Goal: Communication & Community: Answer question/provide support

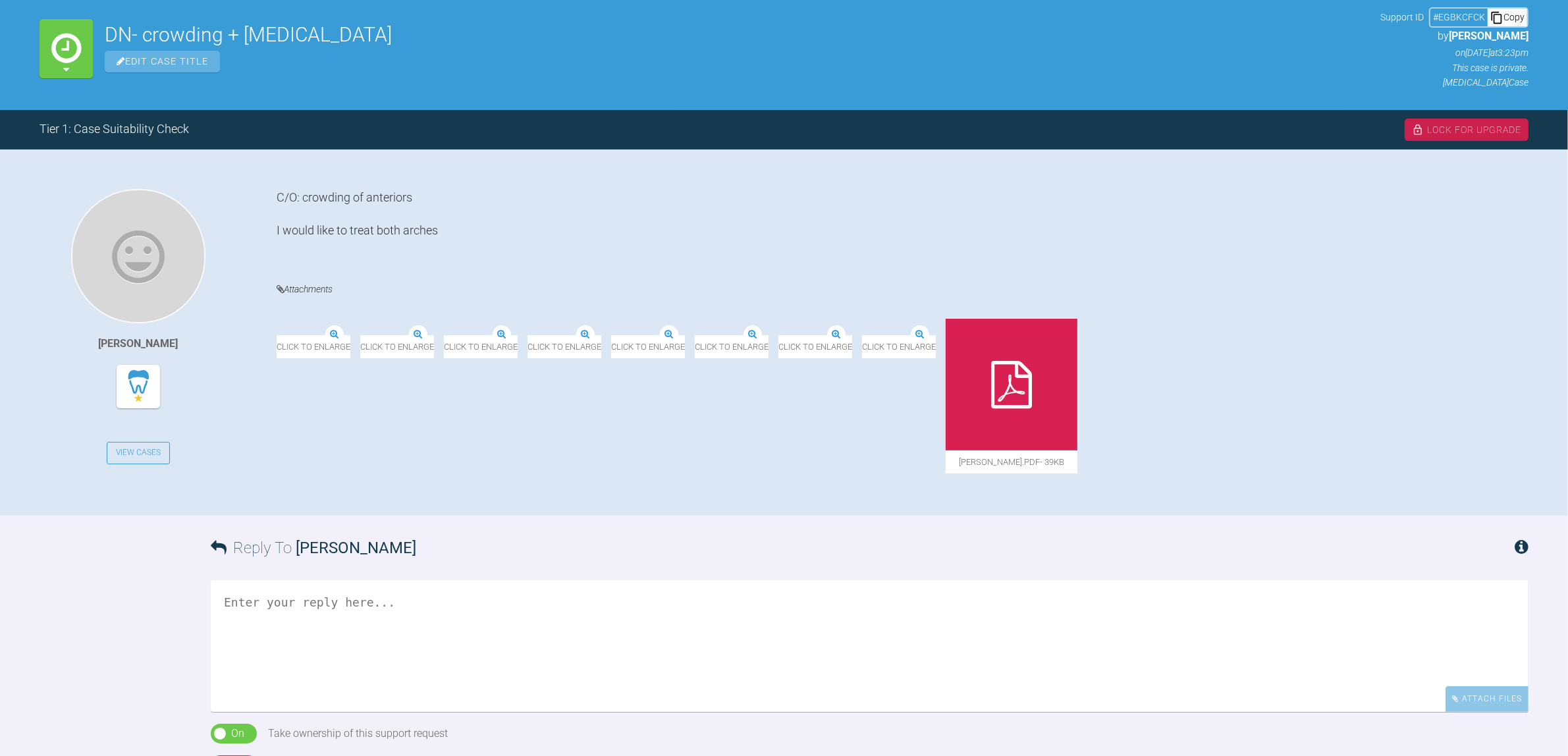
scroll to position [165, 0]
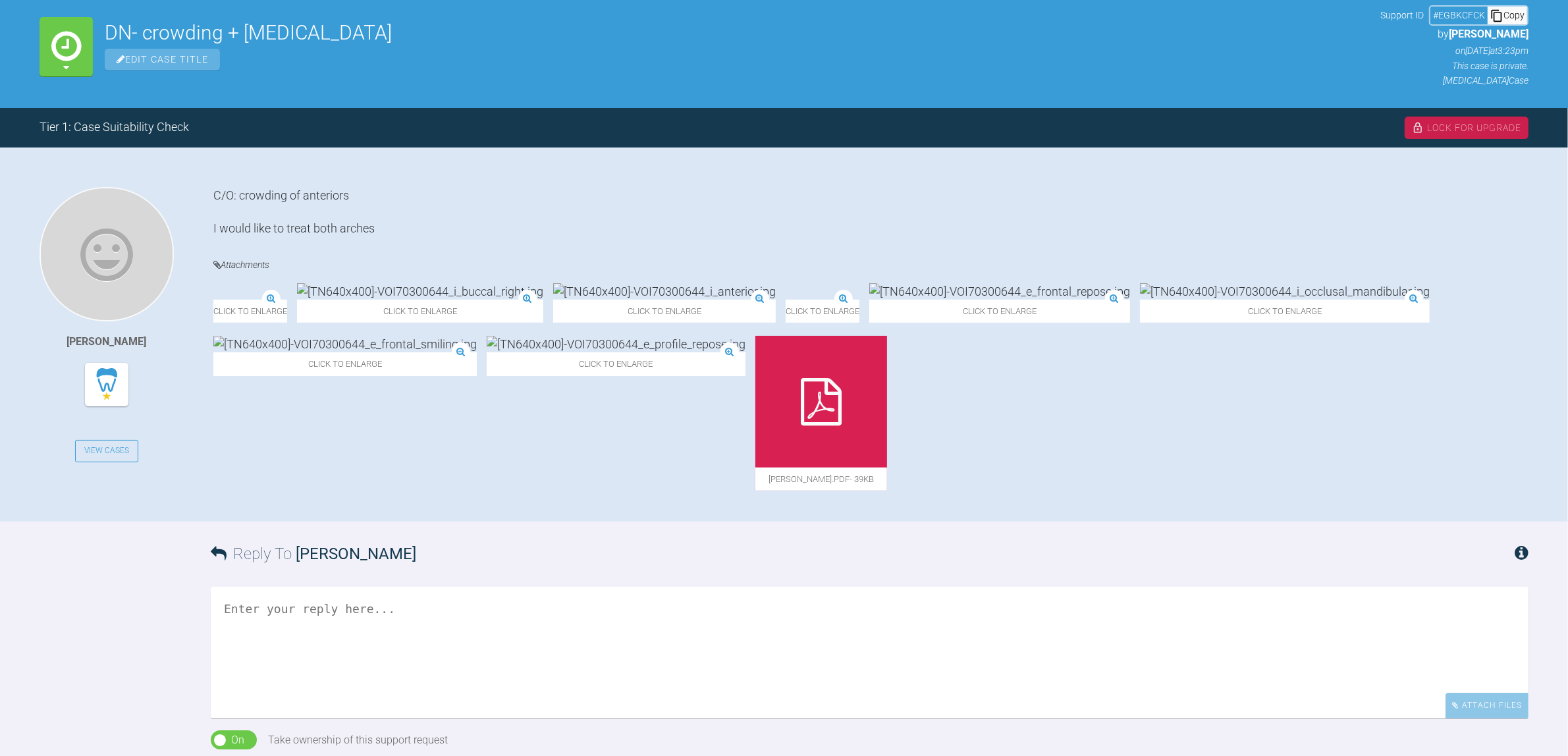
click at [1186, 363] on div at bounding box center [1121, 401] width 132 height 132
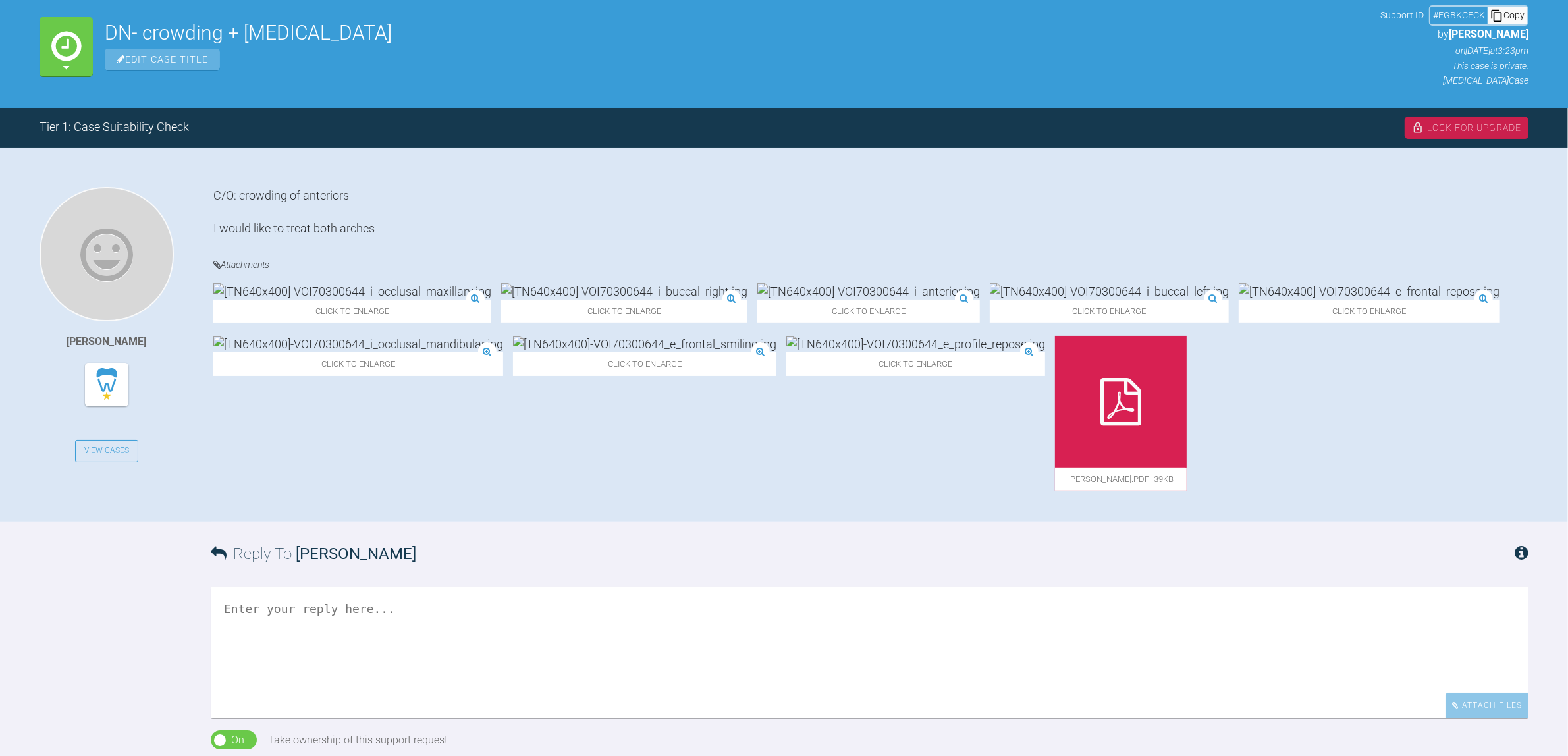
click at [321, 300] on img at bounding box center [352, 292] width 278 height 16
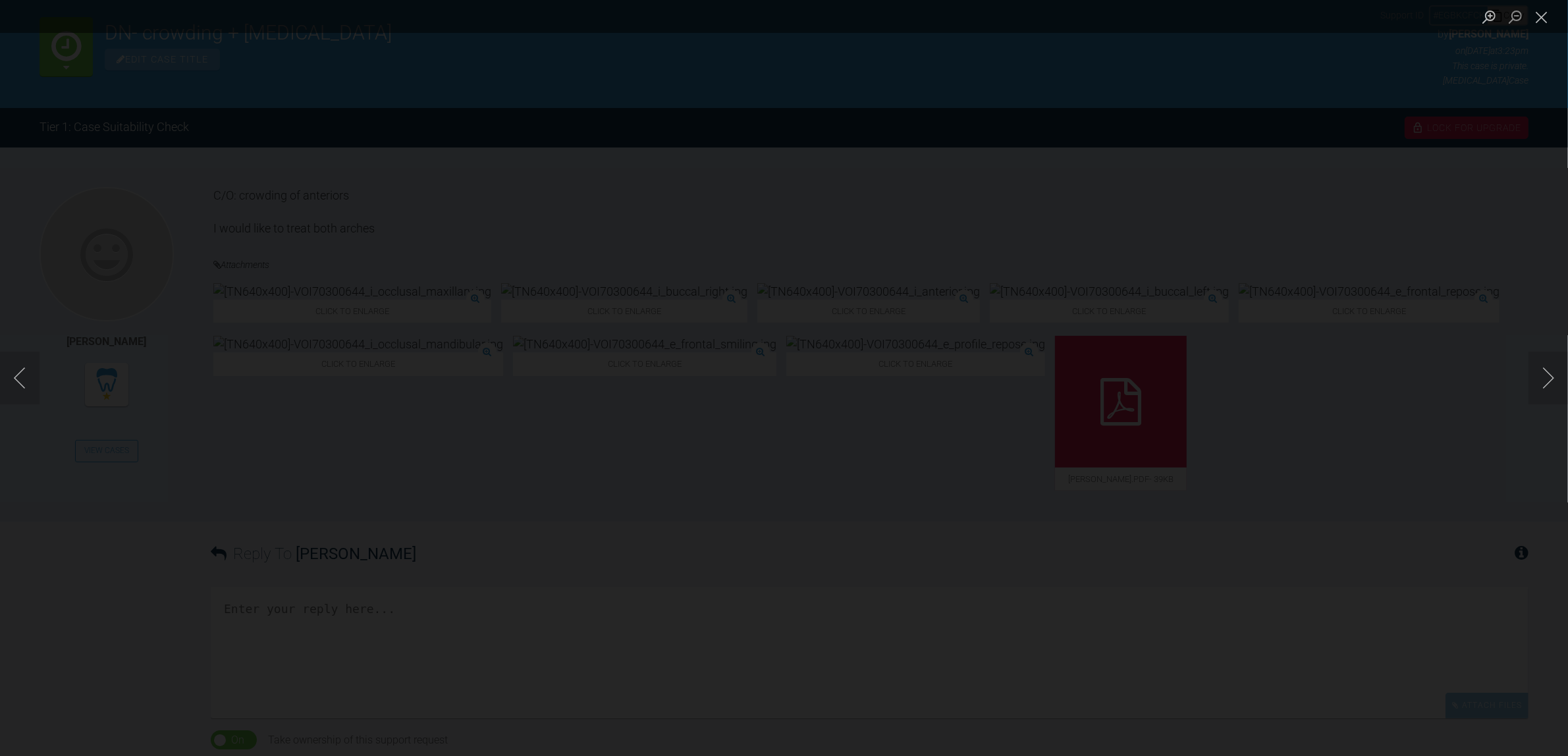
click at [721, 547] on div "Lightbox" at bounding box center [784, 378] width 1568 height 756
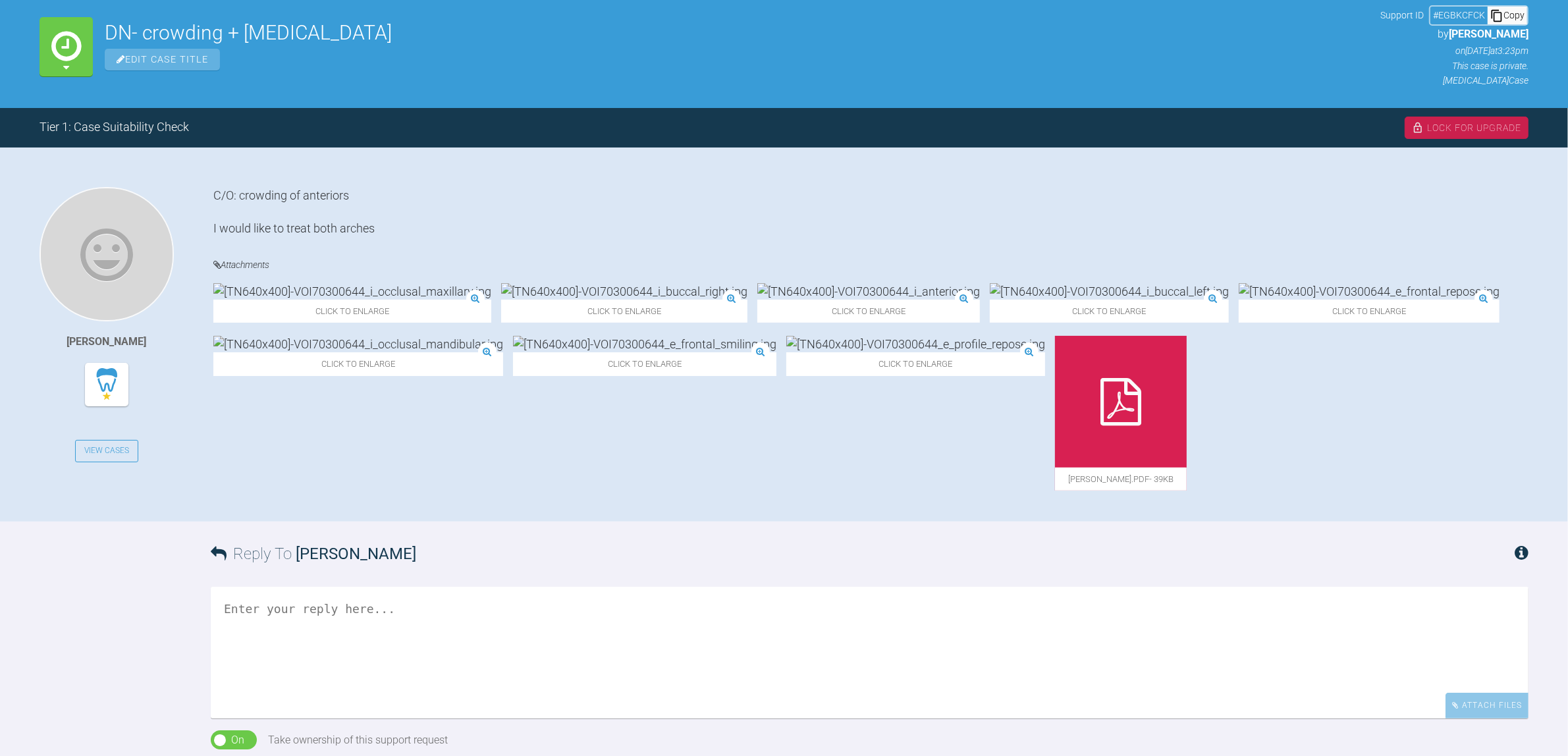
click at [316, 300] on img at bounding box center [352, 292] width 278 height 16
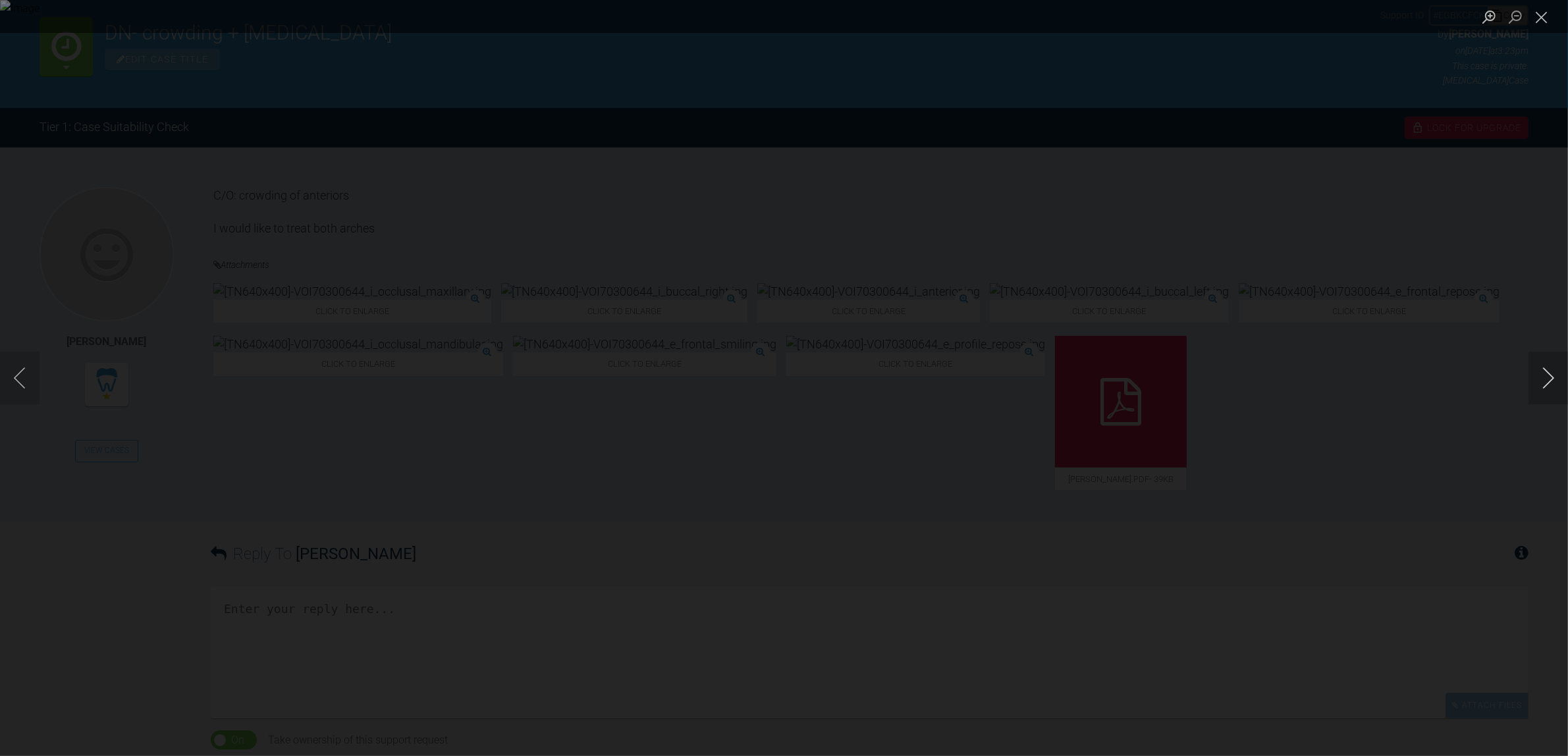
click at [1543, 373] on button "Next image" at bounding box center [1548, 378] width 39 height 52
click at [1543, 372] on button "Next image" at bounding box center [1548, 378] width 39 height 52
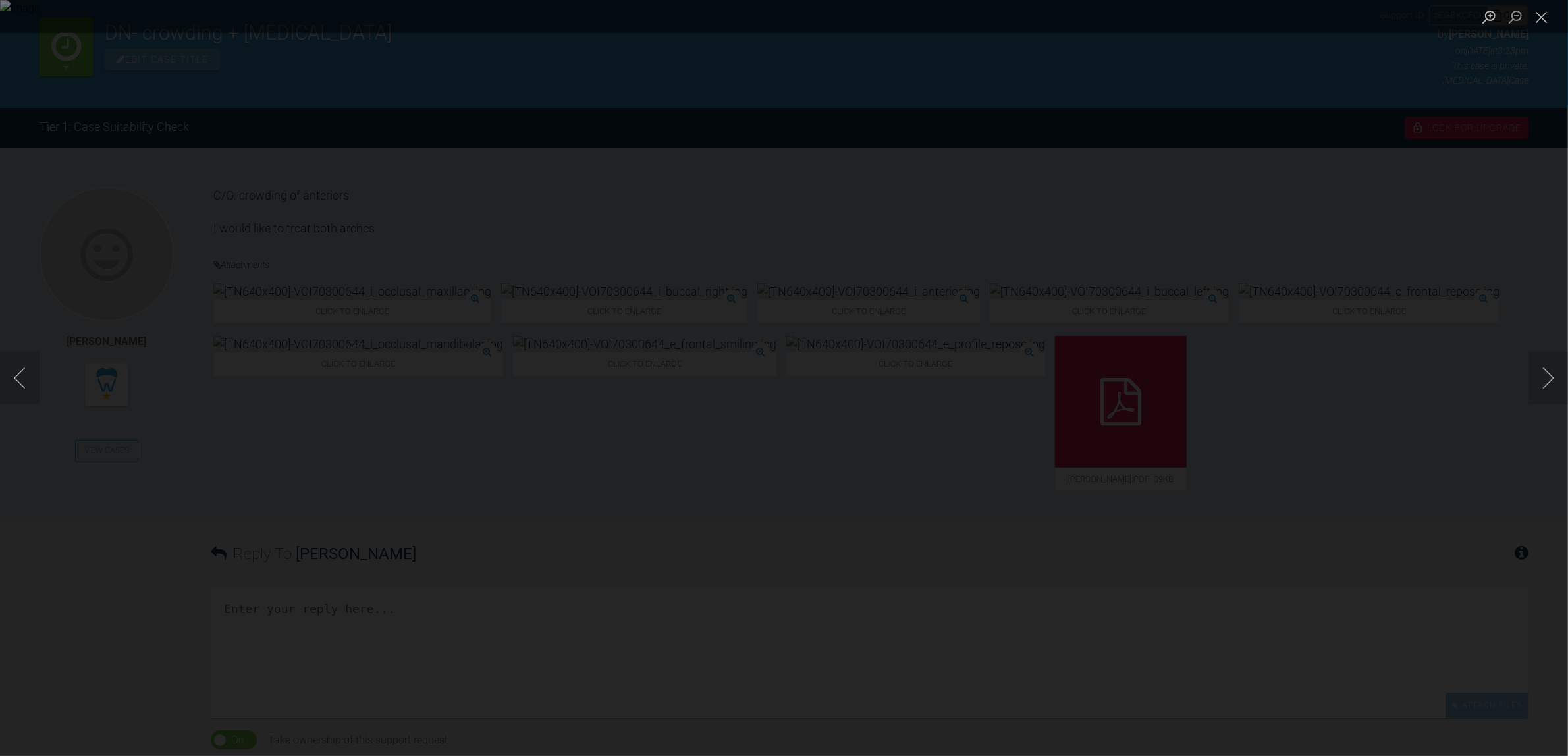
click at [867, 562] on div "Lightbox" at bounding box center [784, 378] width 1568 height 756
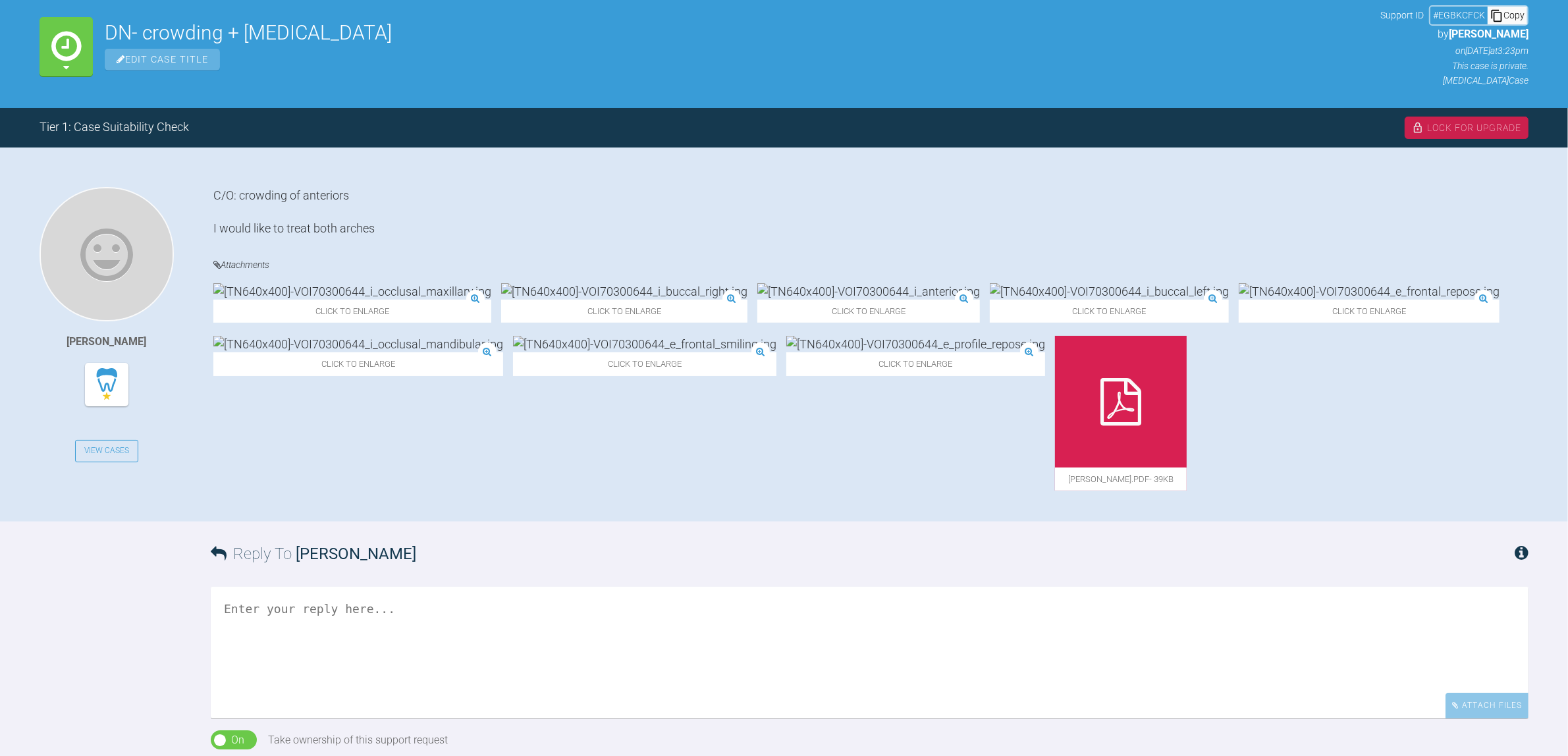
click at [439, 613] on textarea at bounding box center [869, 653] width 1317 height 132
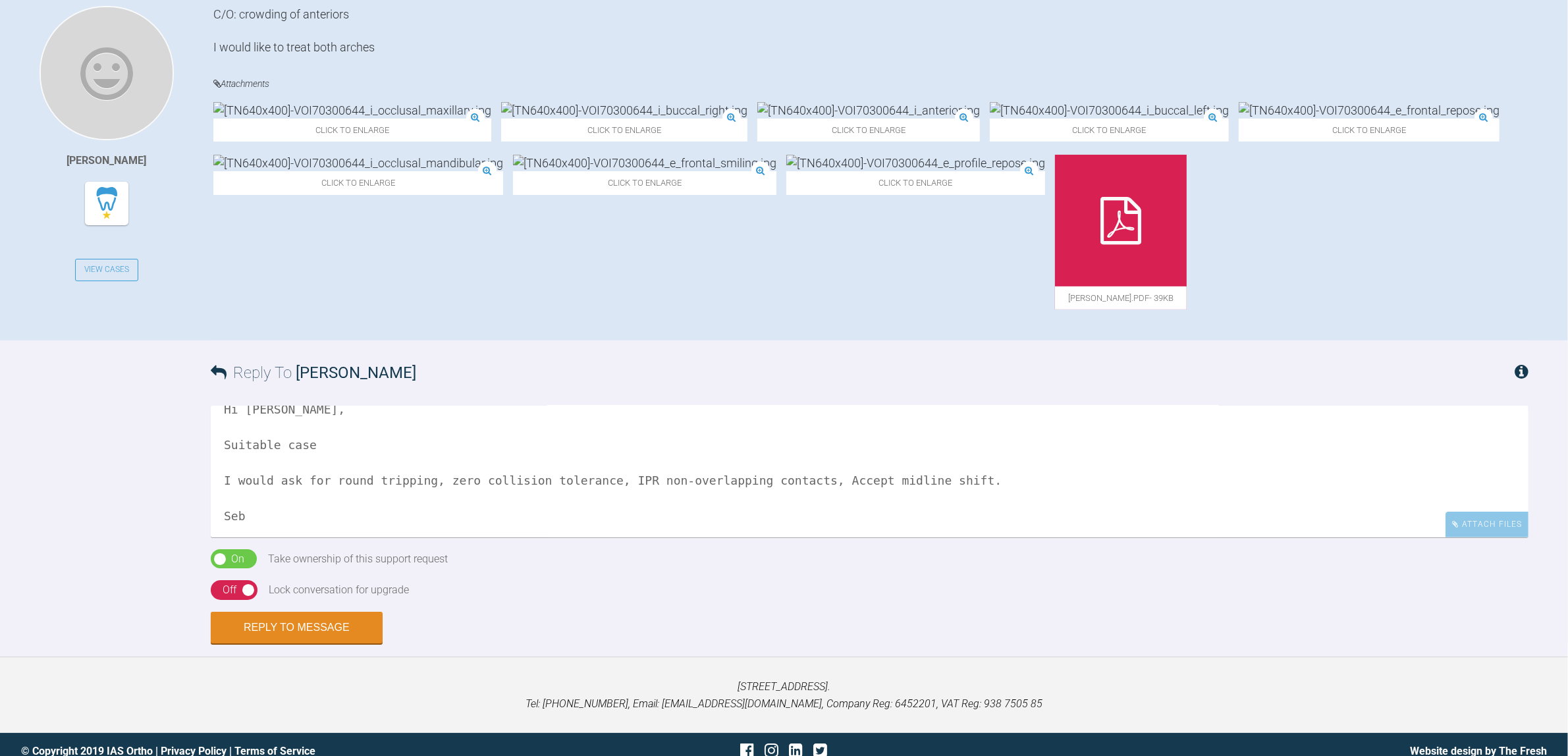
scroll to position [349, 0]
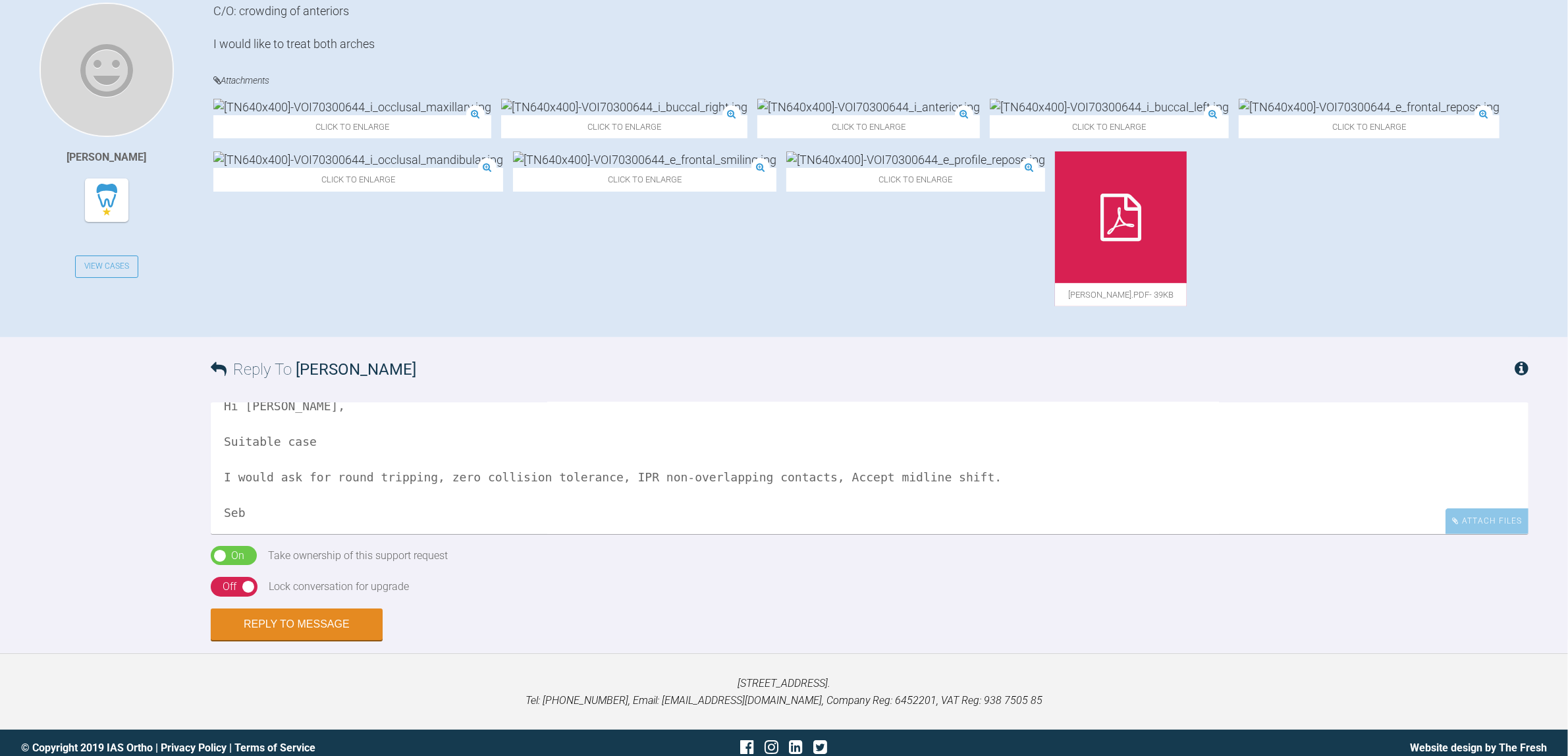
type textarea "Hi Marah, Suitable case I would ask for round tripping, zero collision toleranc…"
click at [242, 577] on div "On Off" at bounding box center [233, 587] width 47 height 20
click at [311, 618] on button "Reply to Message" at bounding box center [296, 626] width 172 height 32
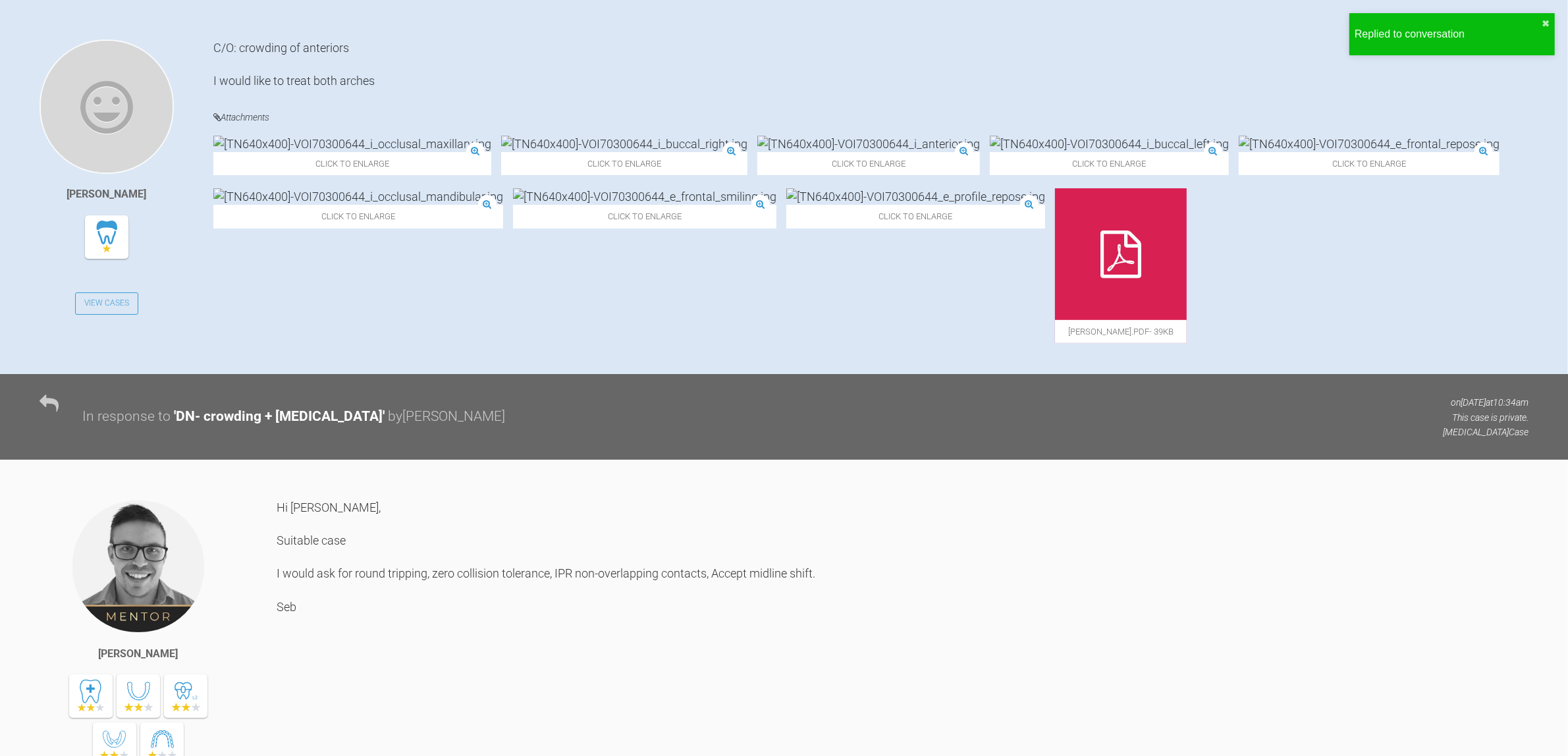
scroll to position [75, 0]
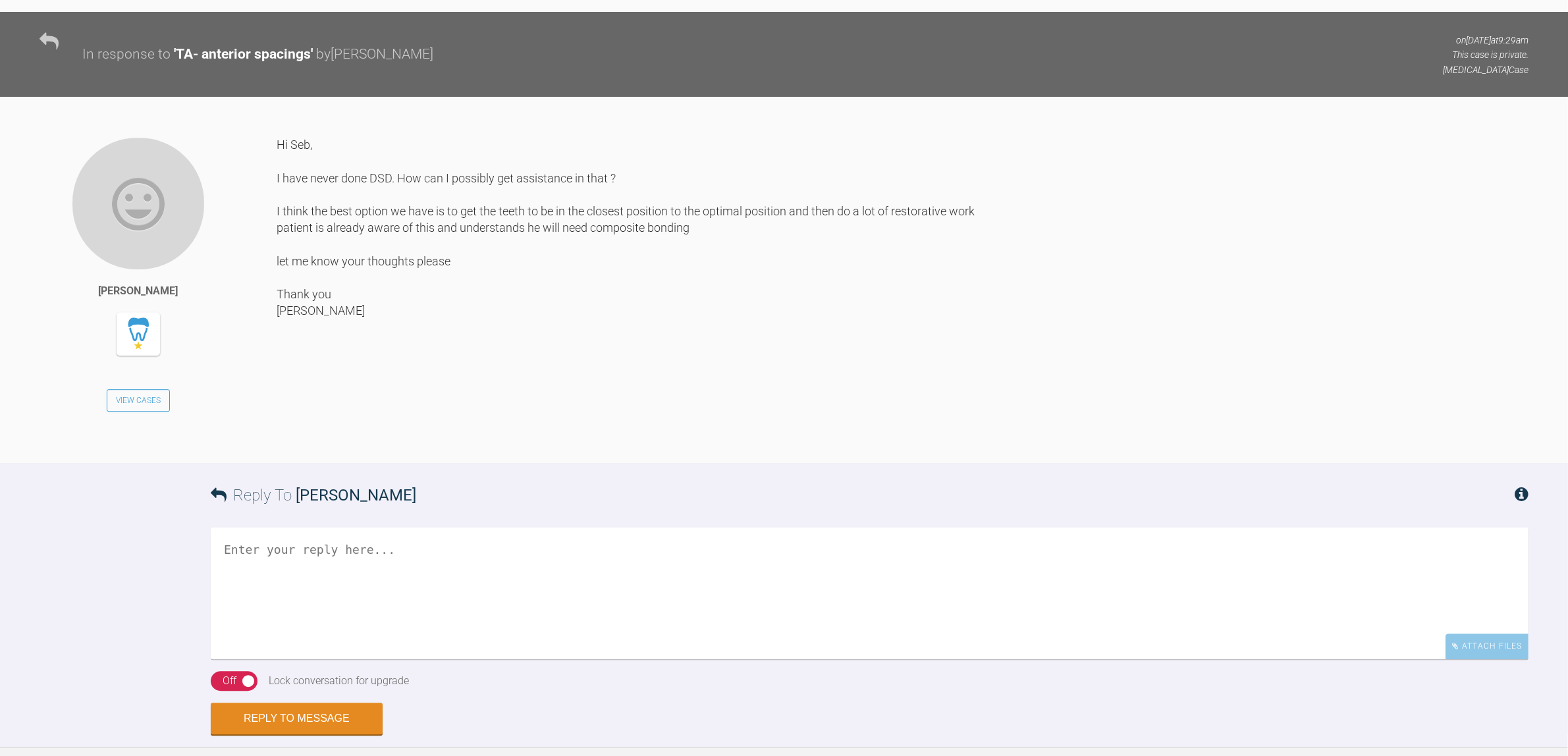
scroll to position [4639, 0]
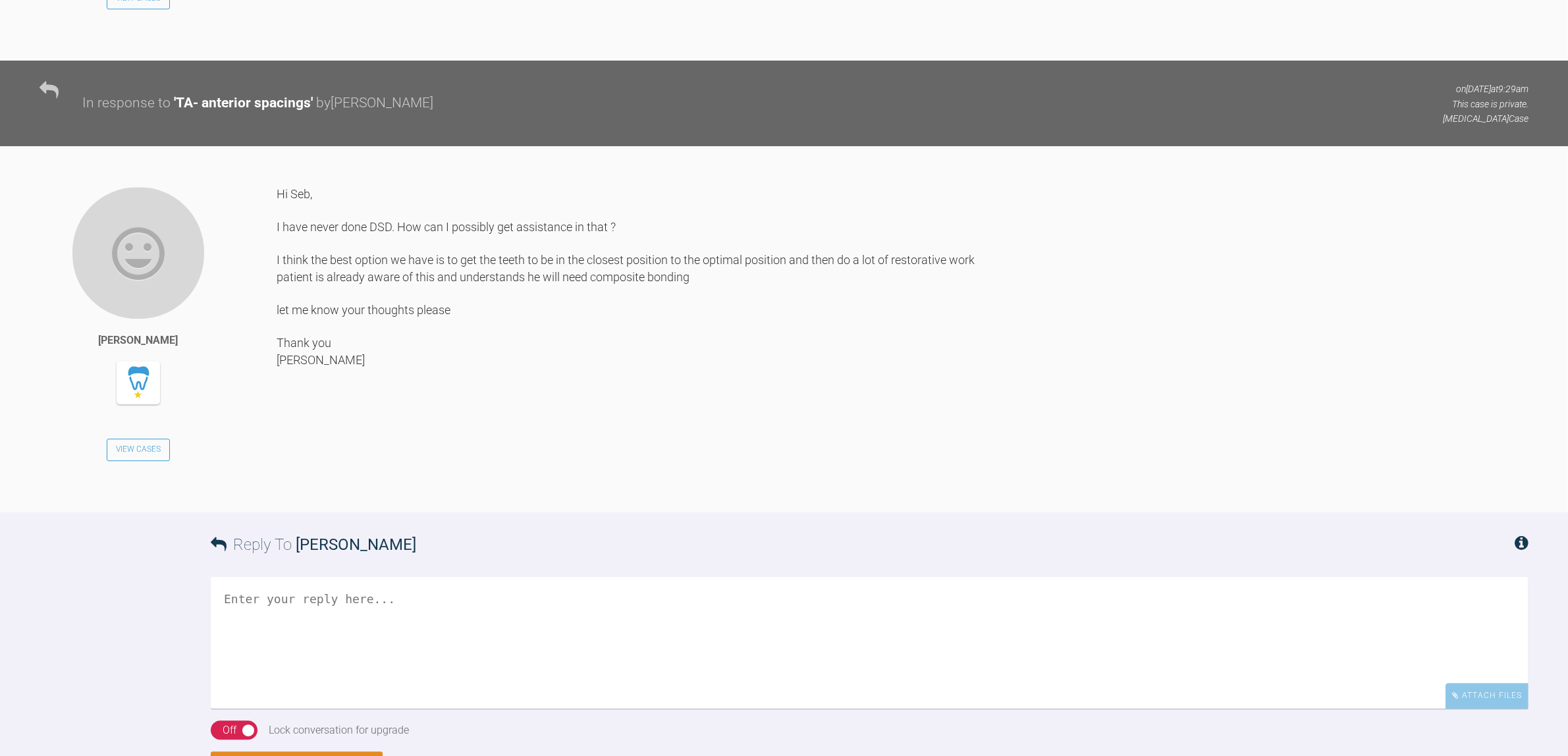
click at [537, 664] on textarea at bounding box center [869, 643] width 1317 height 132
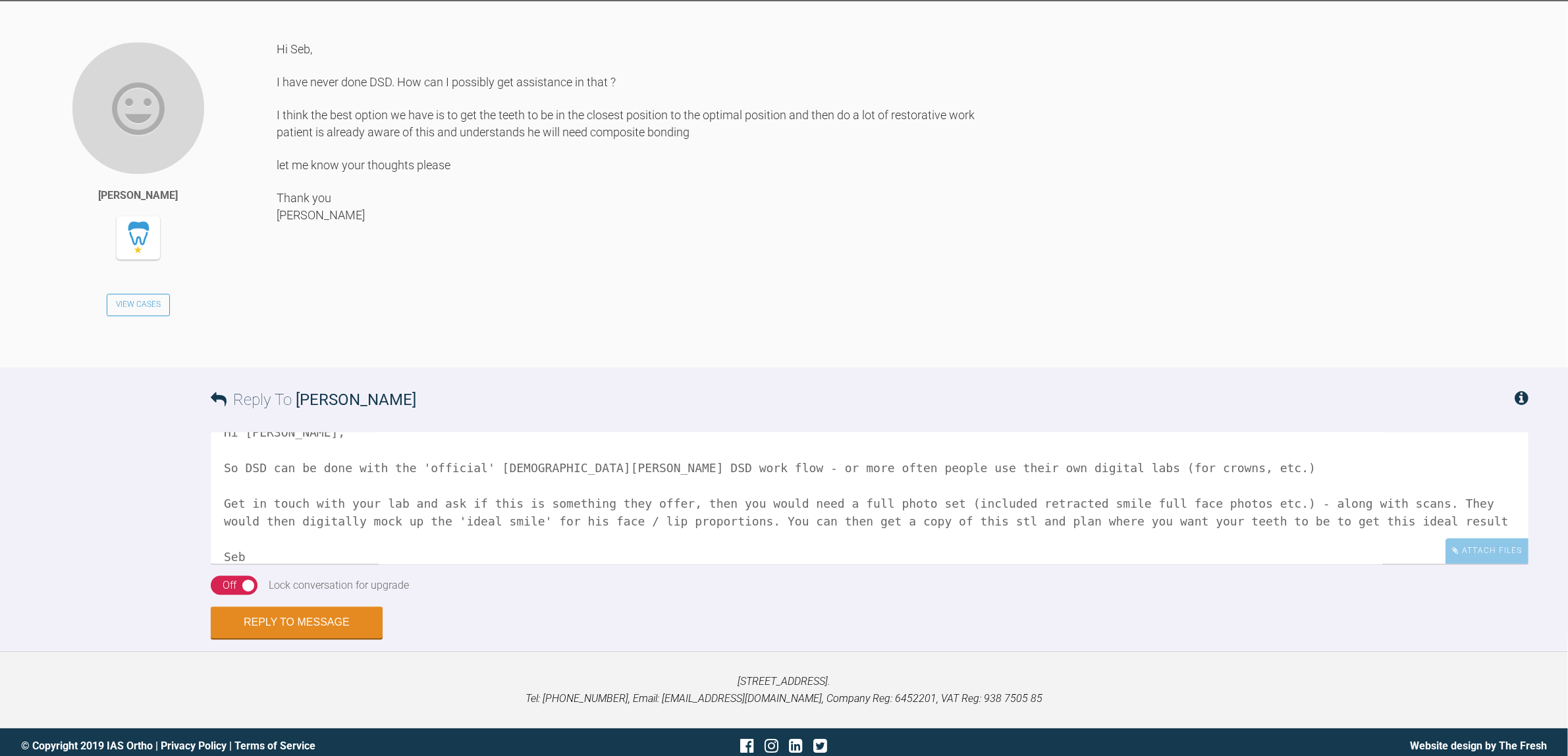
scroll to position [4756, 0]
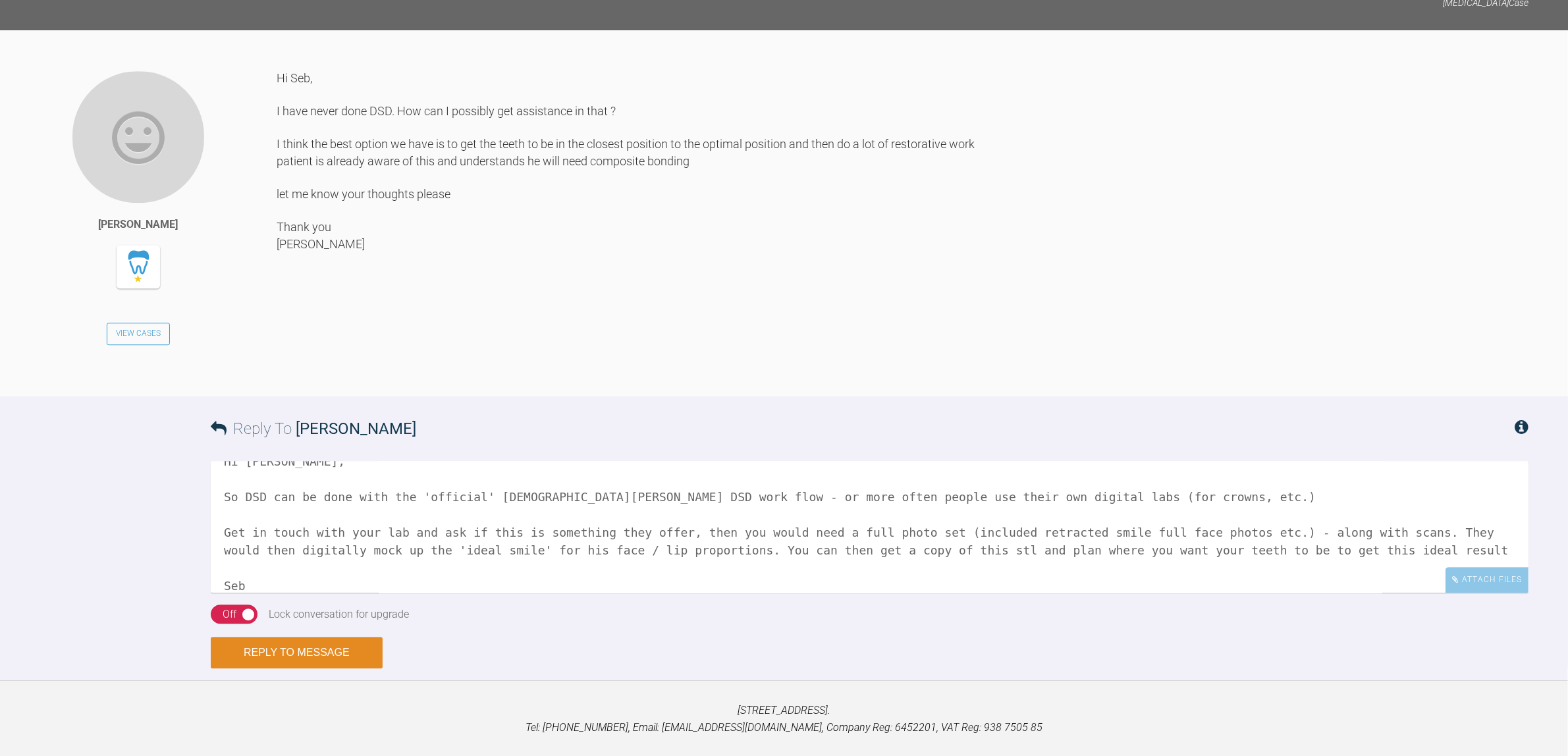
type textarea "Hi [PERSON_NAME], So DSD can be done with the 'official' [DEMOGRAPHIC_DATA][PER…"
click at [318, 668] on button "Reply to Message" at bounding box center [296, 653] width 172 height 32
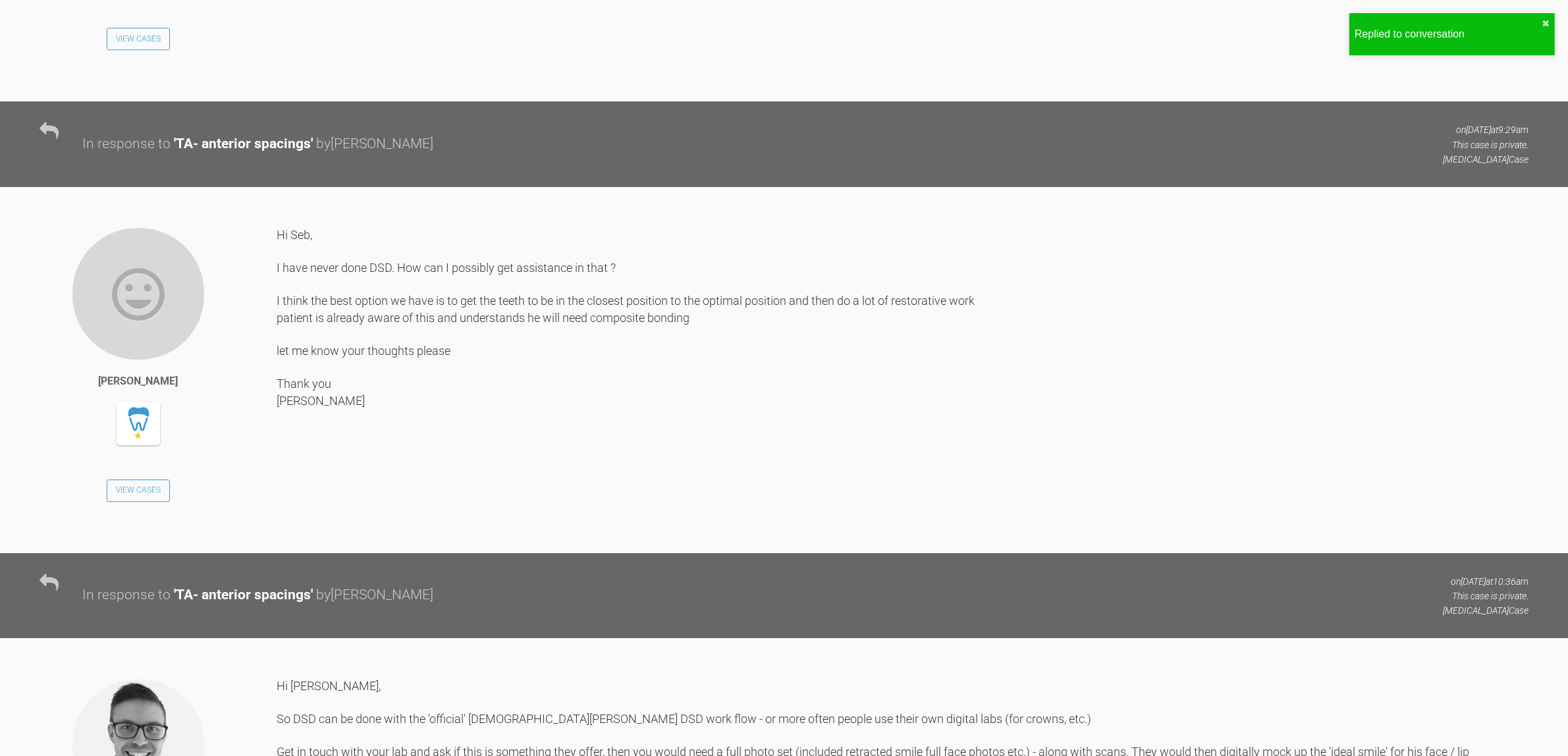
scroll to position [4595, 0]
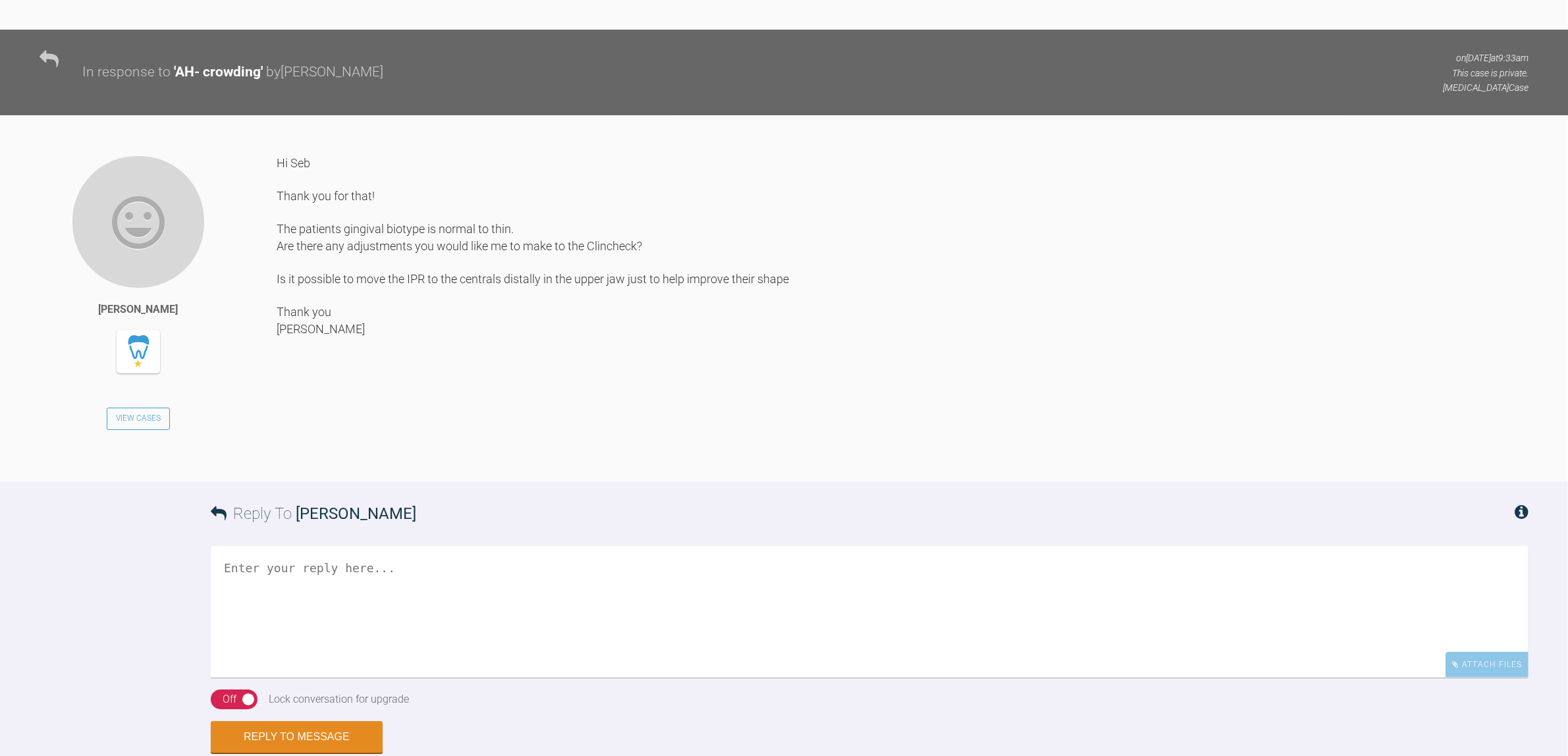
scroll to position [2216, 0]
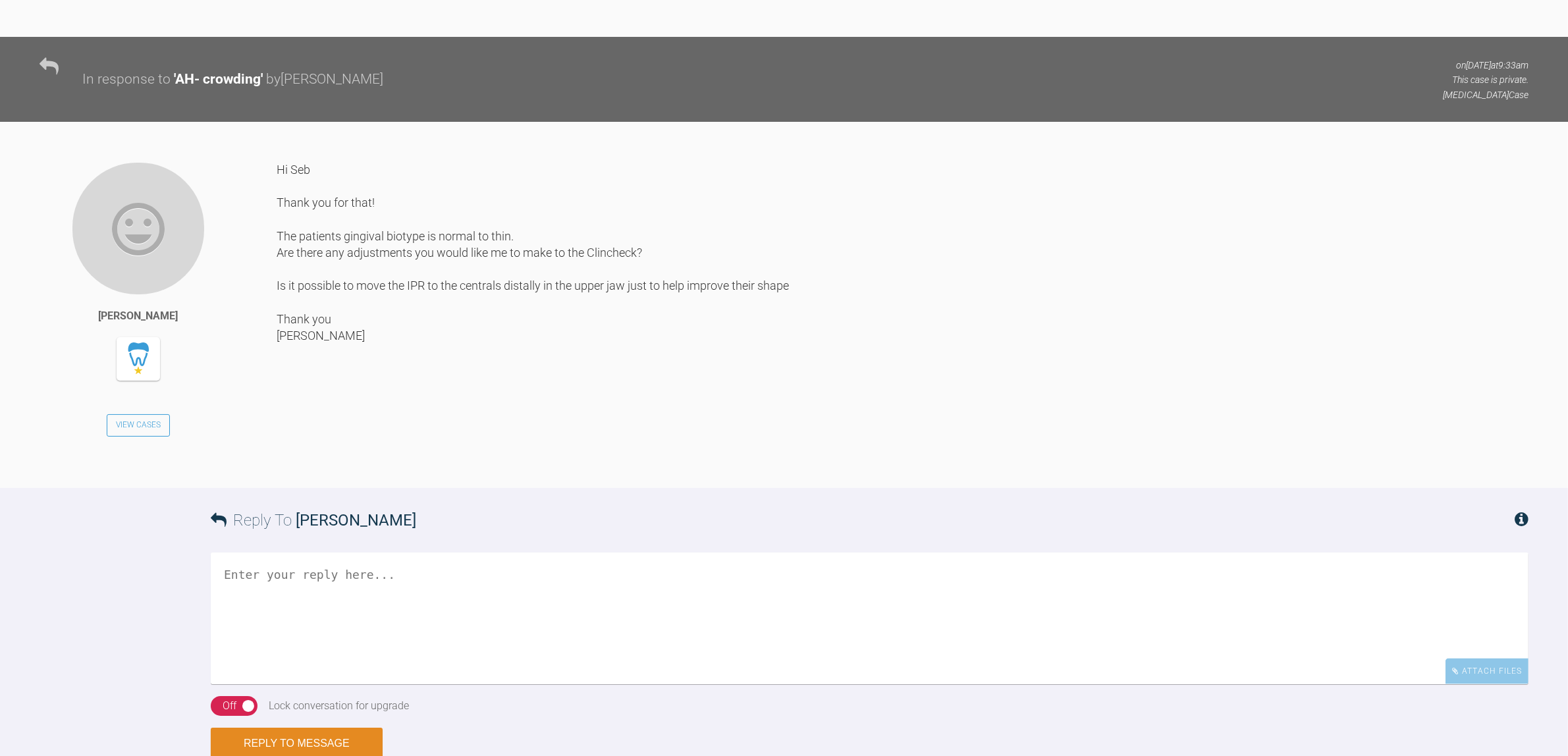
click at [474, 617] on textarea at bounding box center [869, 618] width 1317 height 132
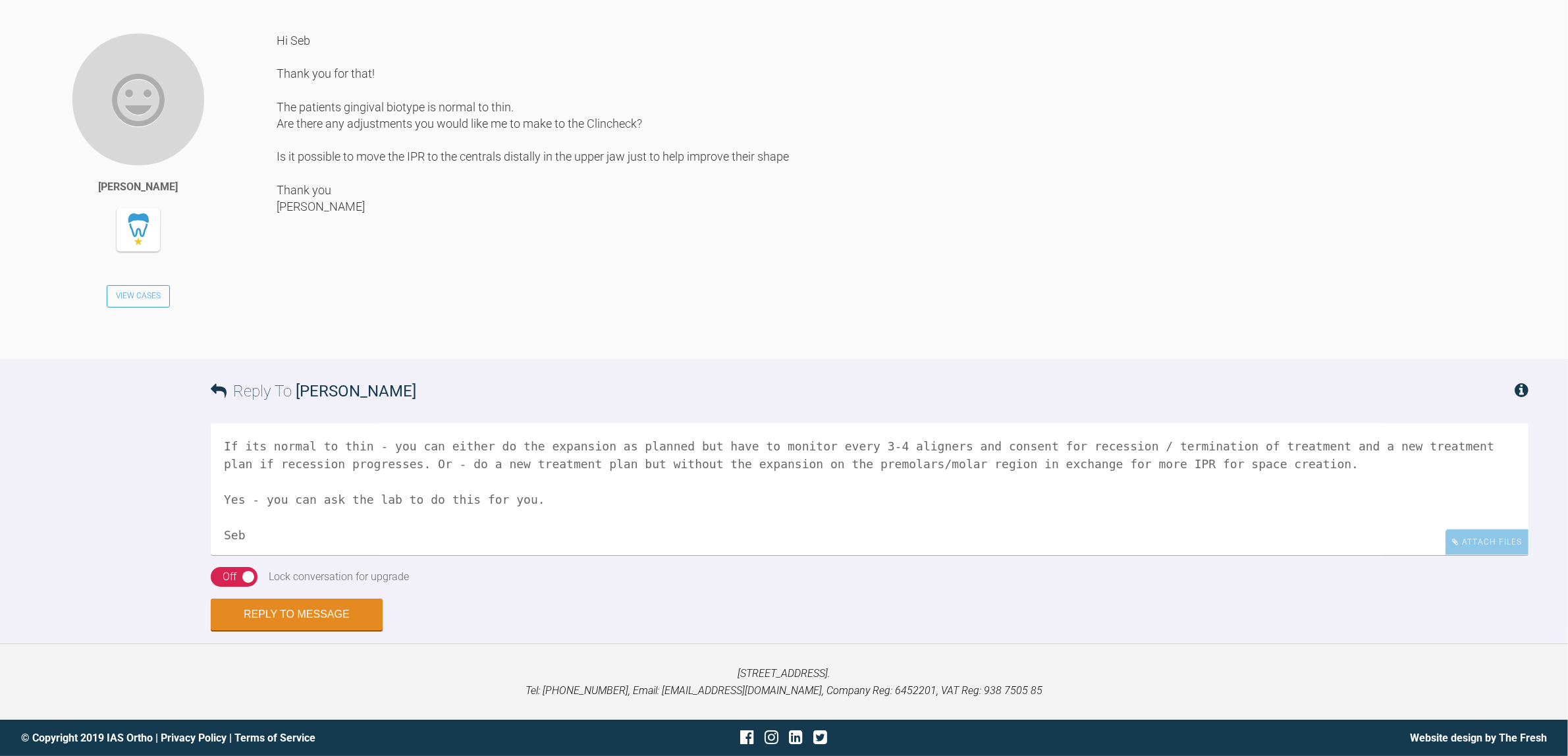
scroll to position [37, 0]
type textarea "Hi Marah, If its normal to thin - you can either do the expansion as planned bu…"
click at [342, 608] on button "Reply to Message" at bounding box center [296, 616] width 172 height 32
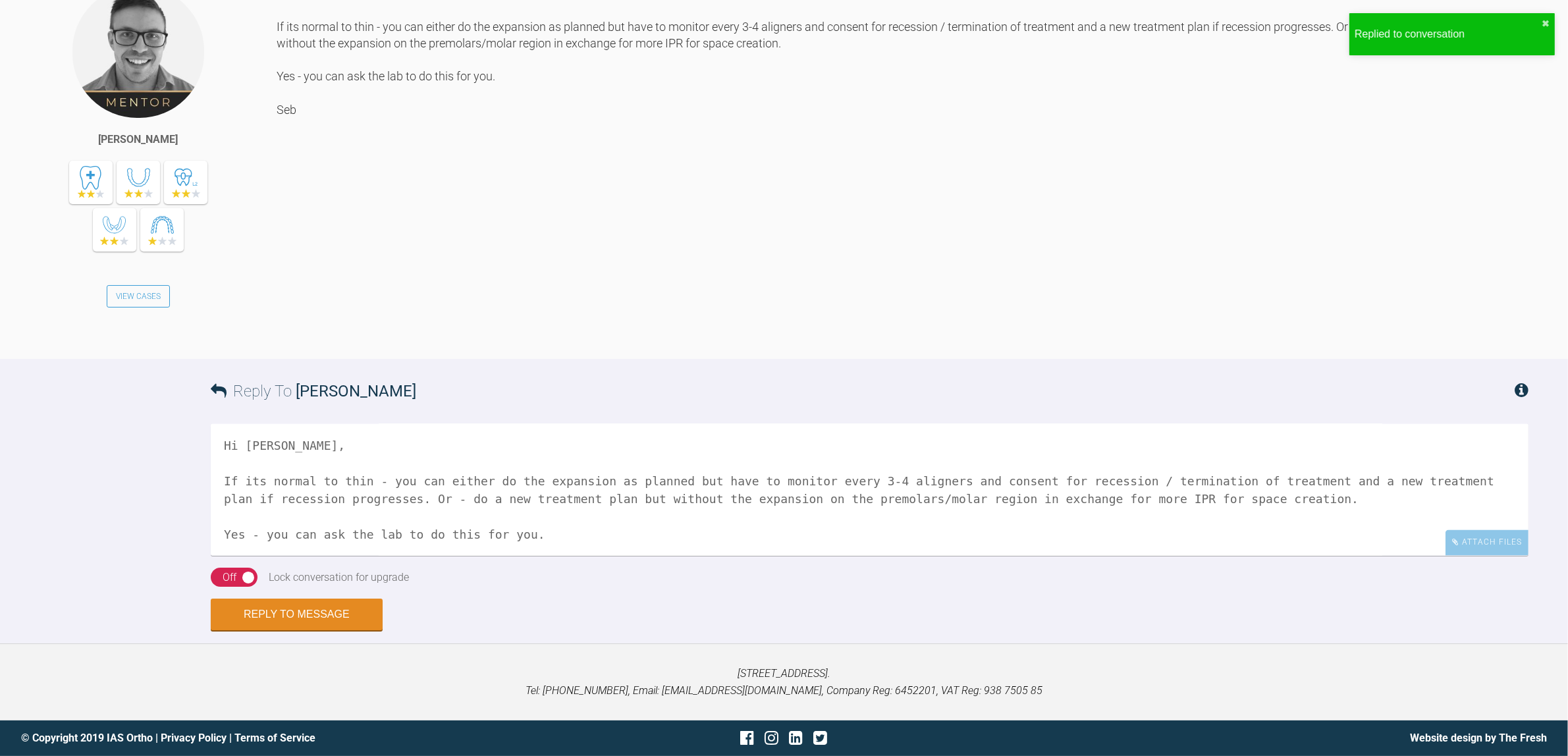
scroll to position [2863, 0]
